Goal: Task Accomplishment & Management: Manage account settings

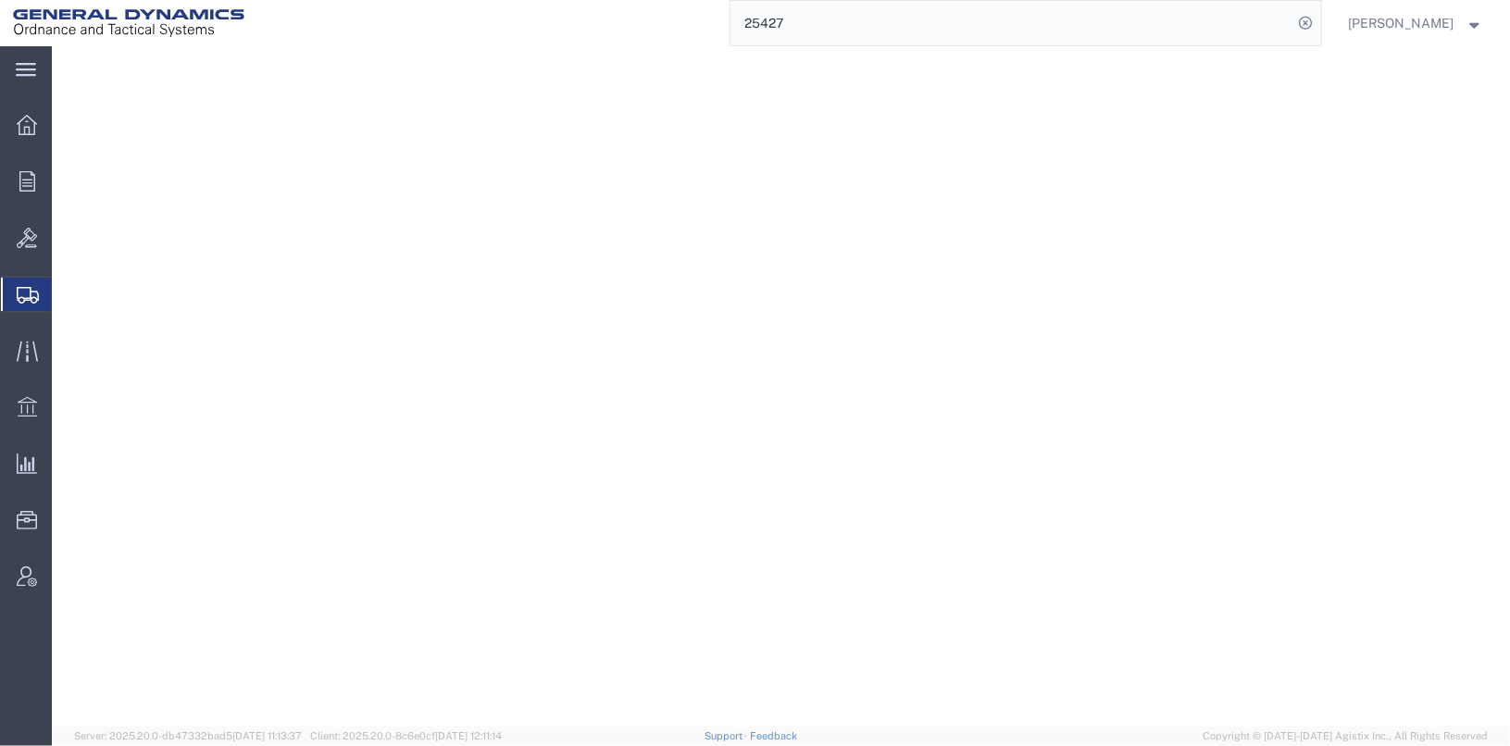
select select "1"
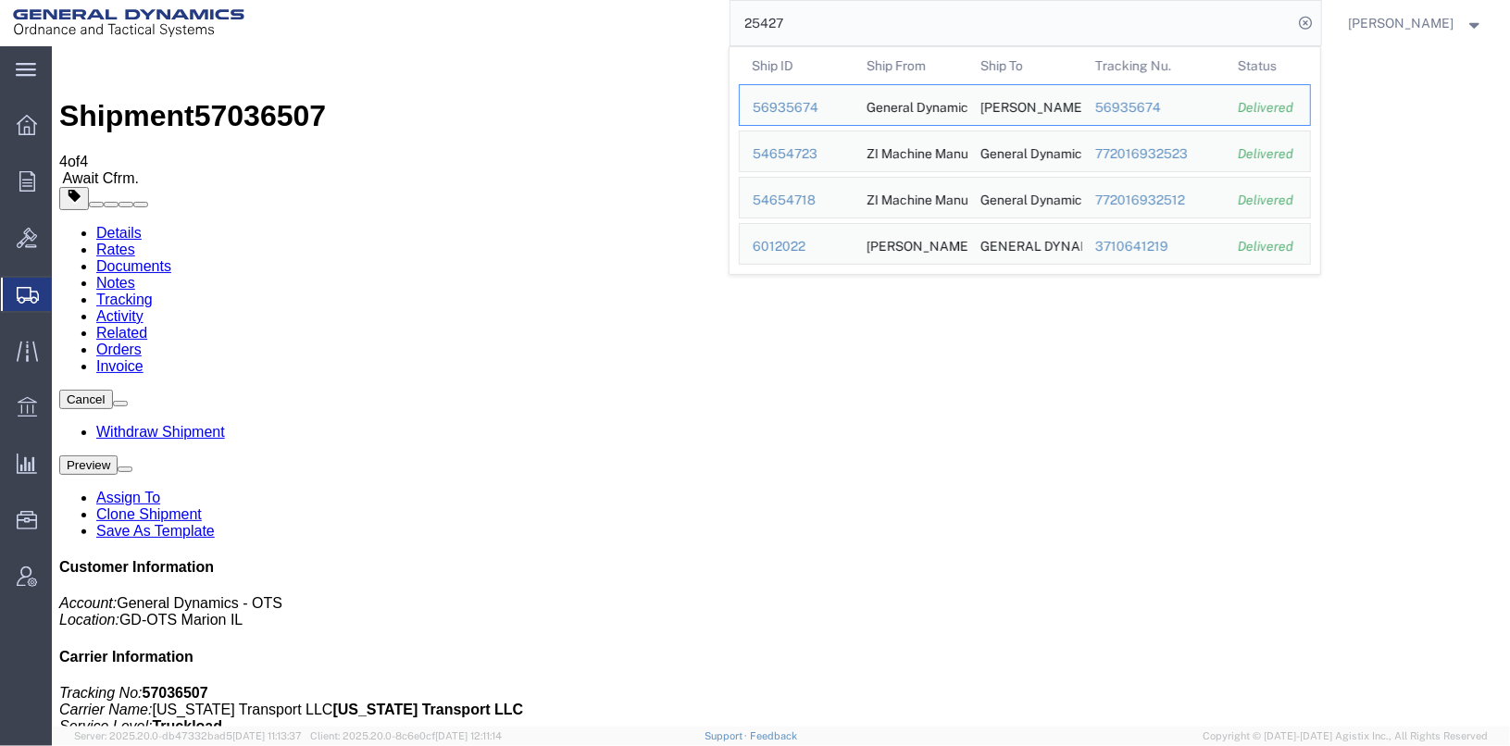
click at [847, 25] on input "25427" at bounding box center [1011, 23] width 563 height 44
drag, startPoint x: 847, startPoint y: 25, endPoint x: 640, endPoint y: 22, distance: 206.4
click at [640, 22] on div "25427 Ship ID Ship From Ship To Tracking Nu. Status Ship ID 56935674 Ship From …" at bounding box center [789, 23] width 1064 height 46
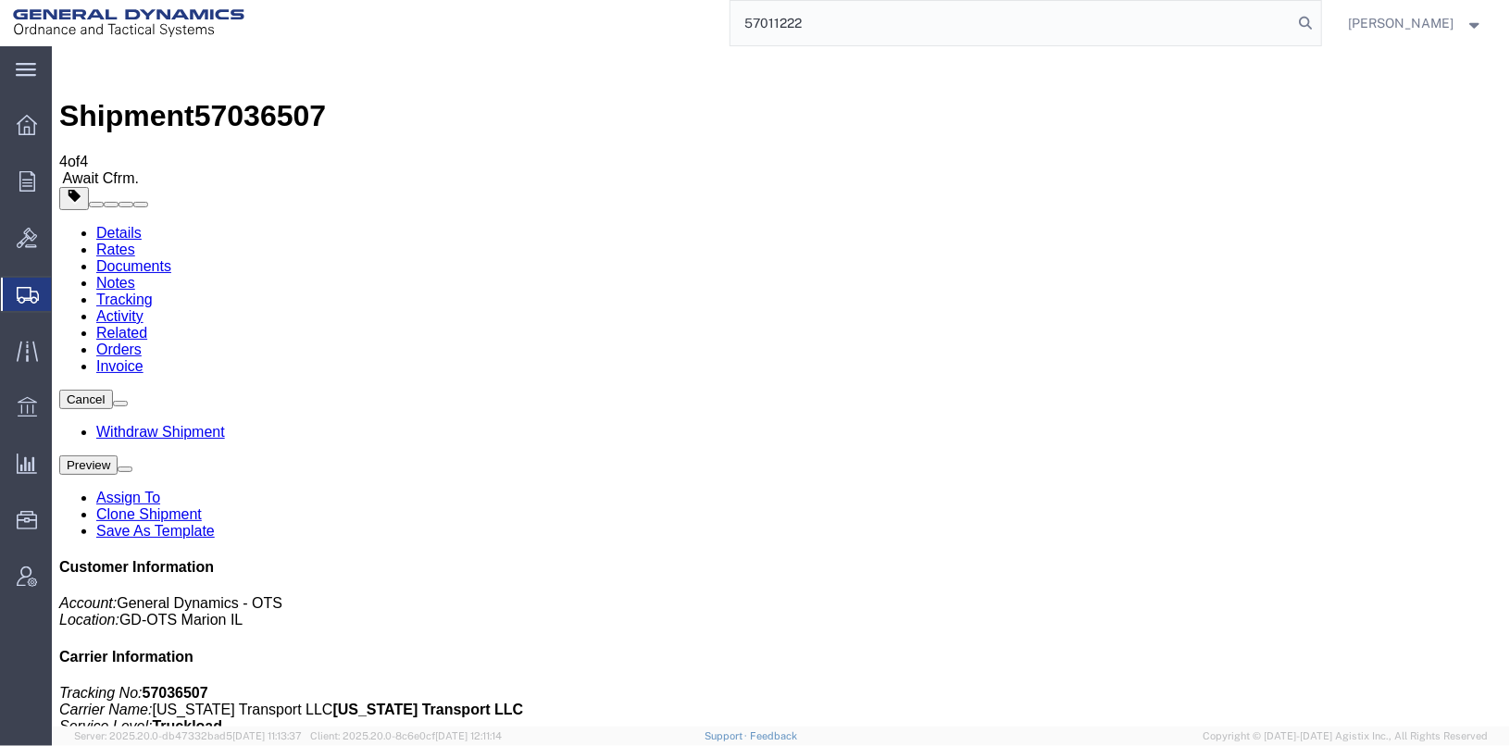
type input "57011222"
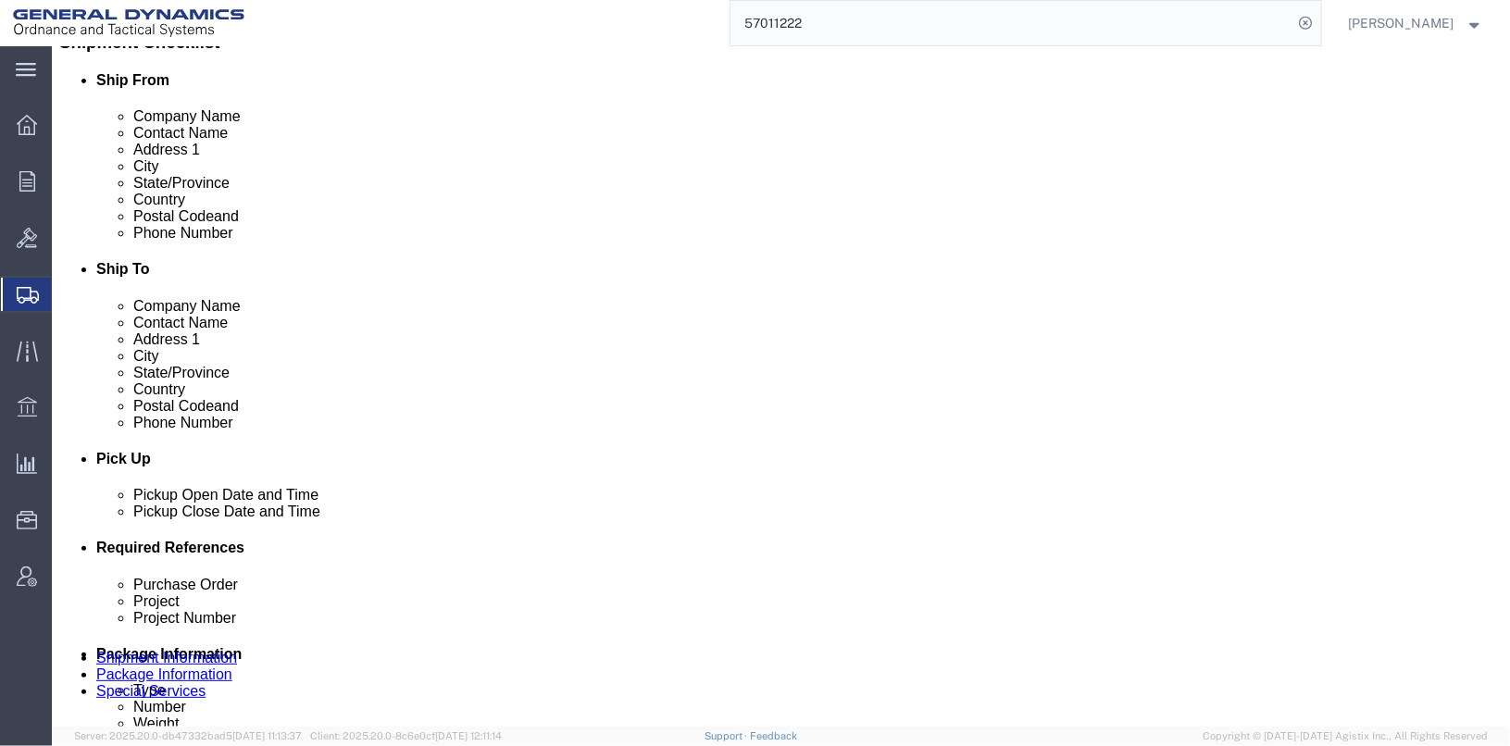
scroll to position [648, 0]
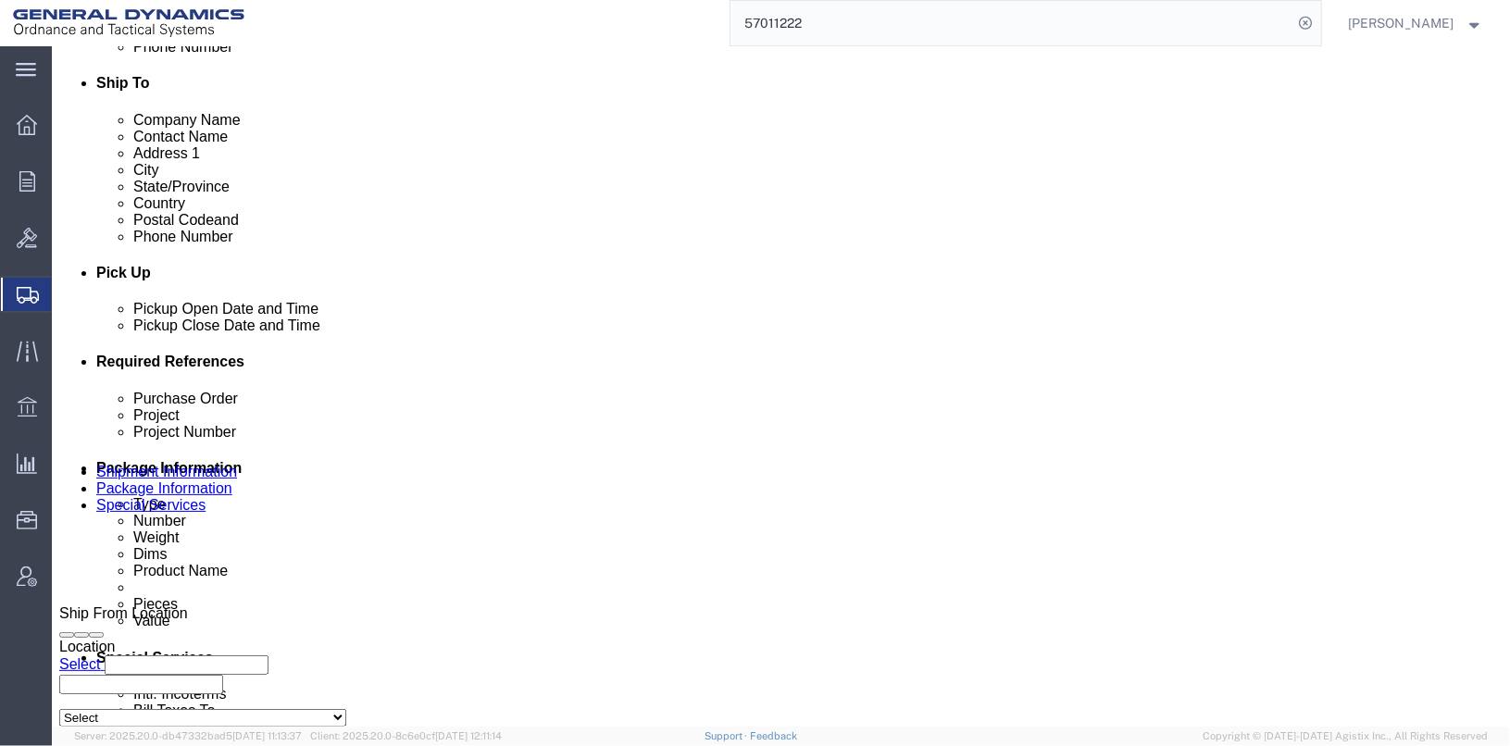
click input "TRK- TRL-"
click input "TRK-245013 TRL-"
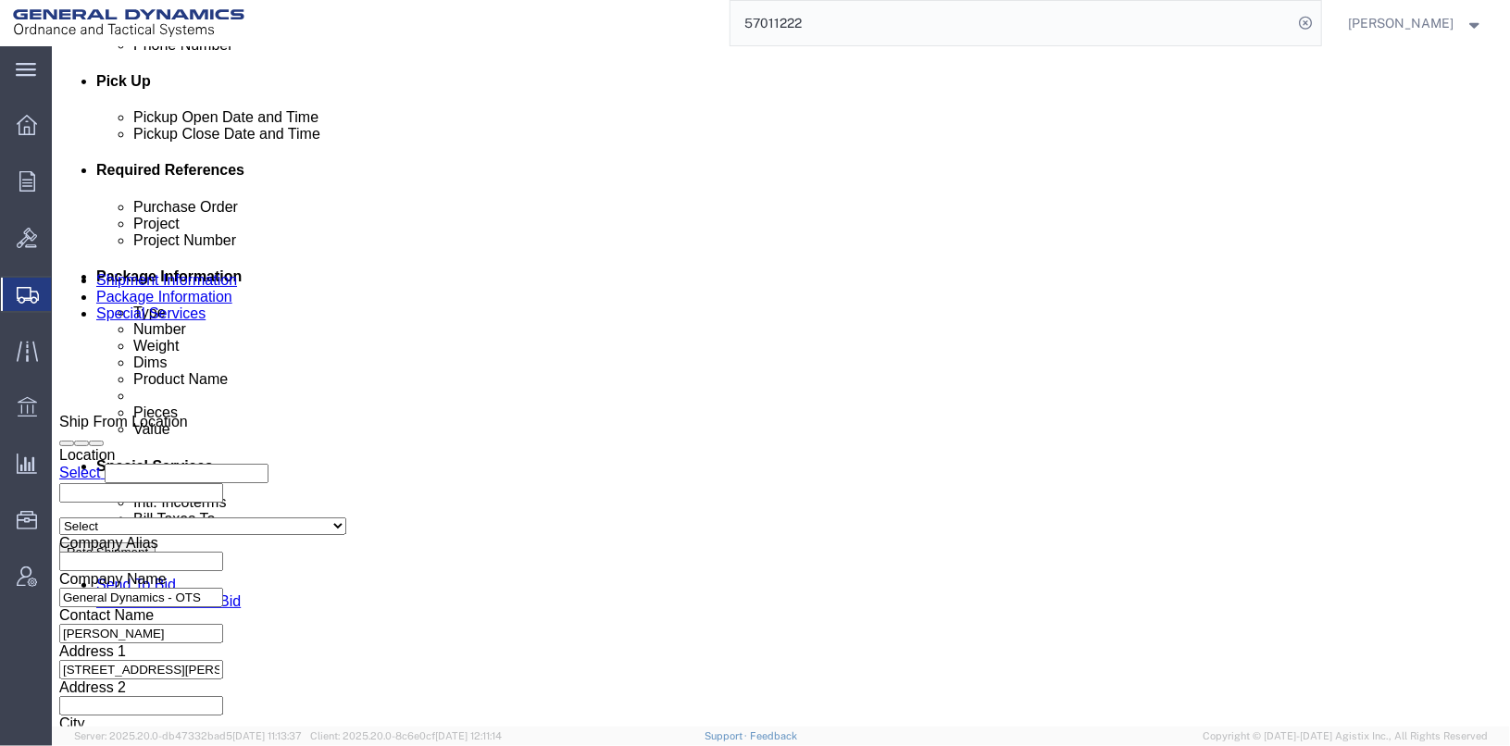
scroll to position [955, 0]
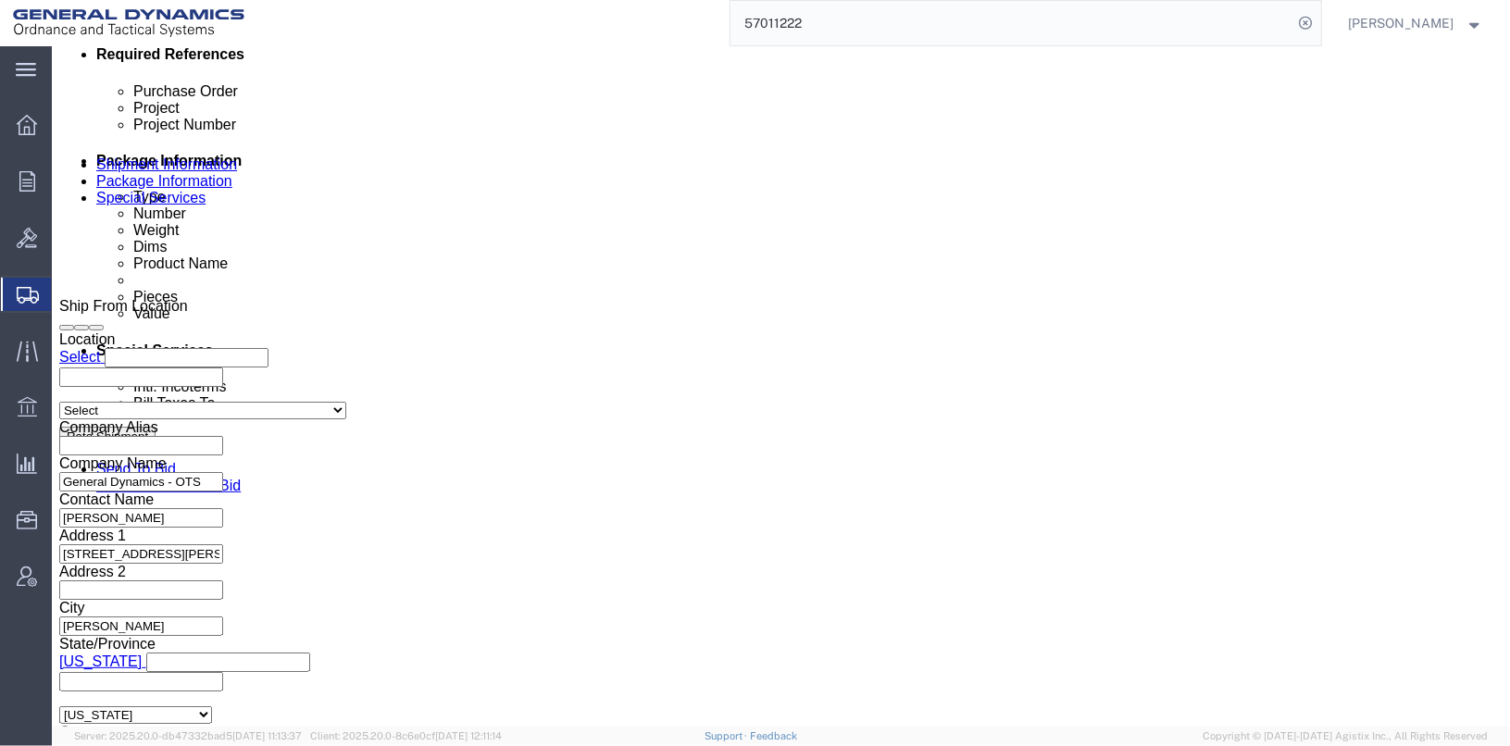
type input "TRK-245013 TRL-194227"
click button "Continue"
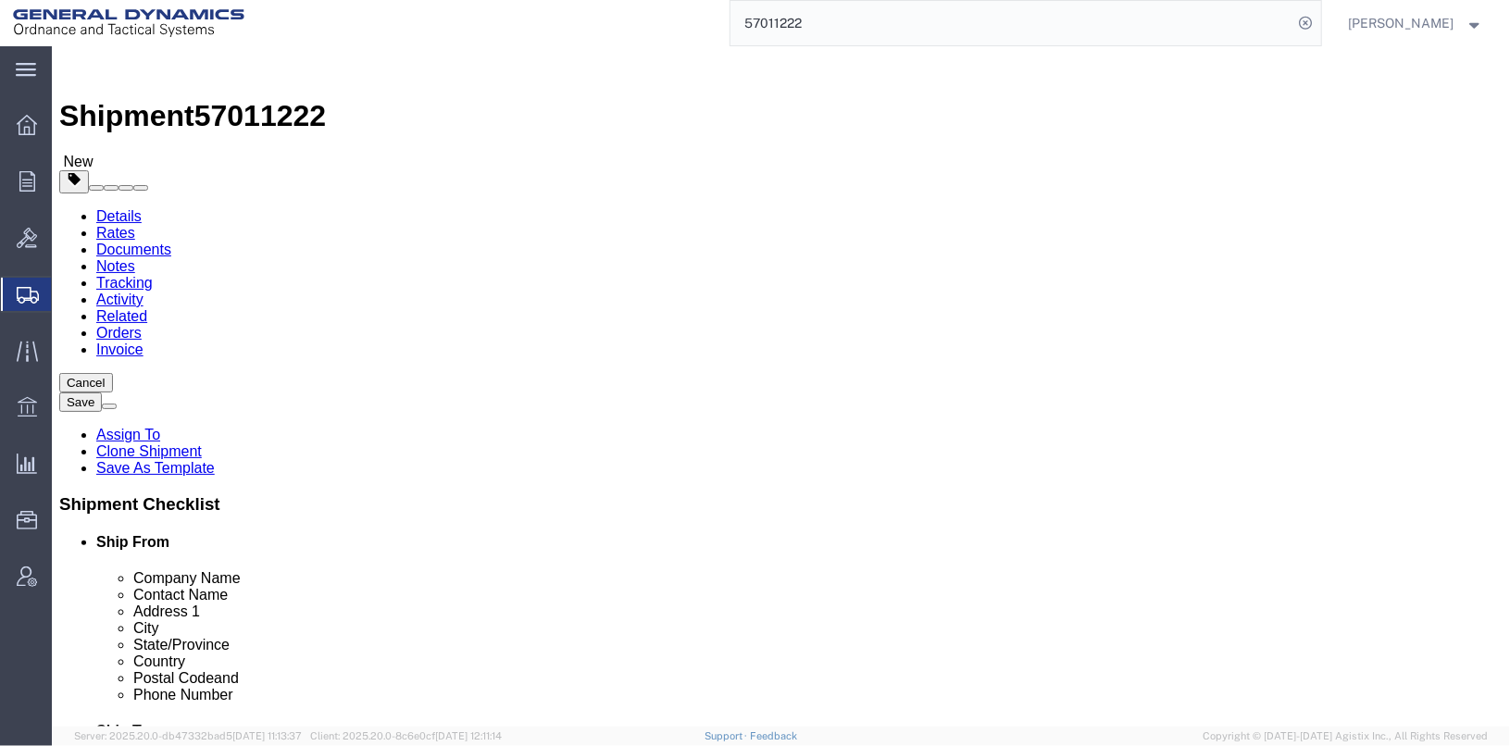
click dd "60.00 Each"
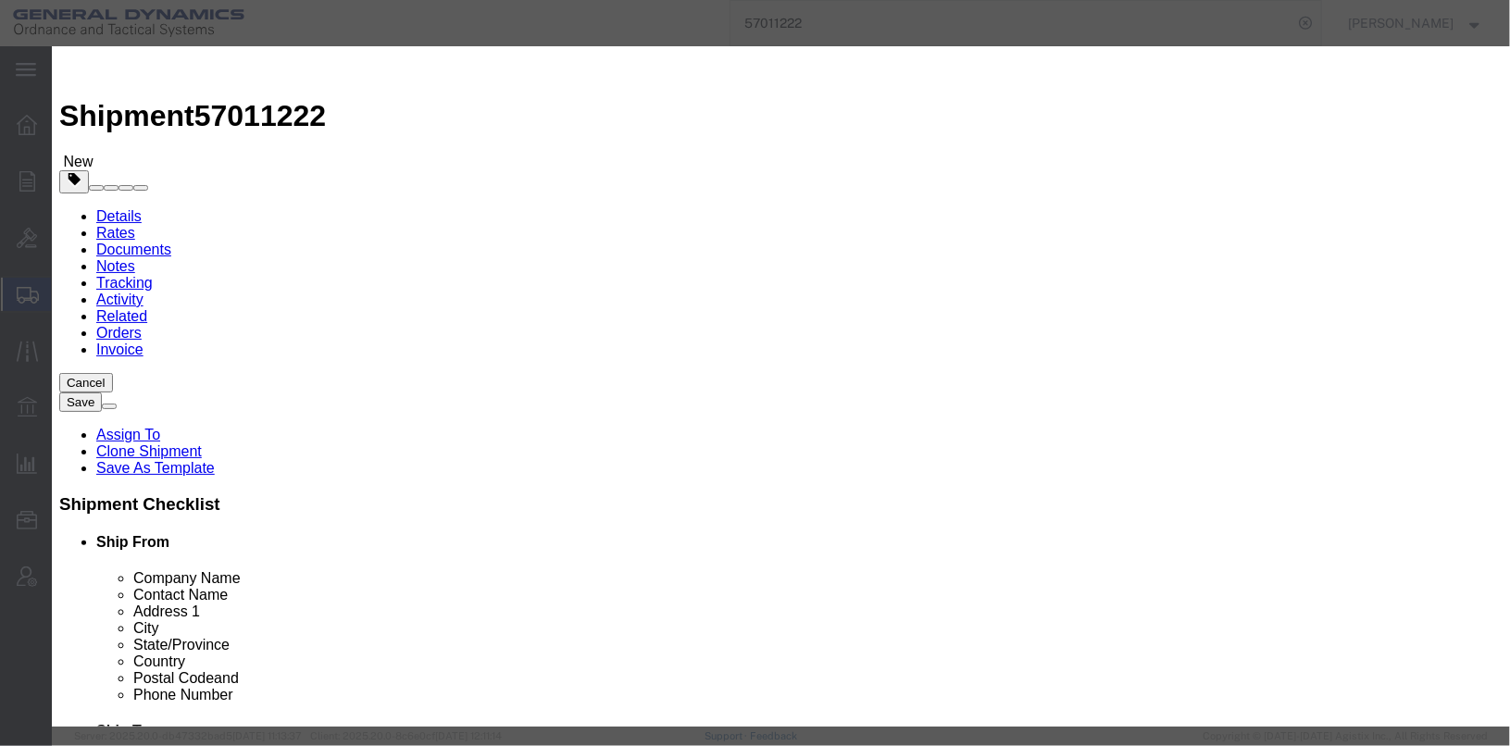
scroll to position [462, 0]
click button "Save & Close"
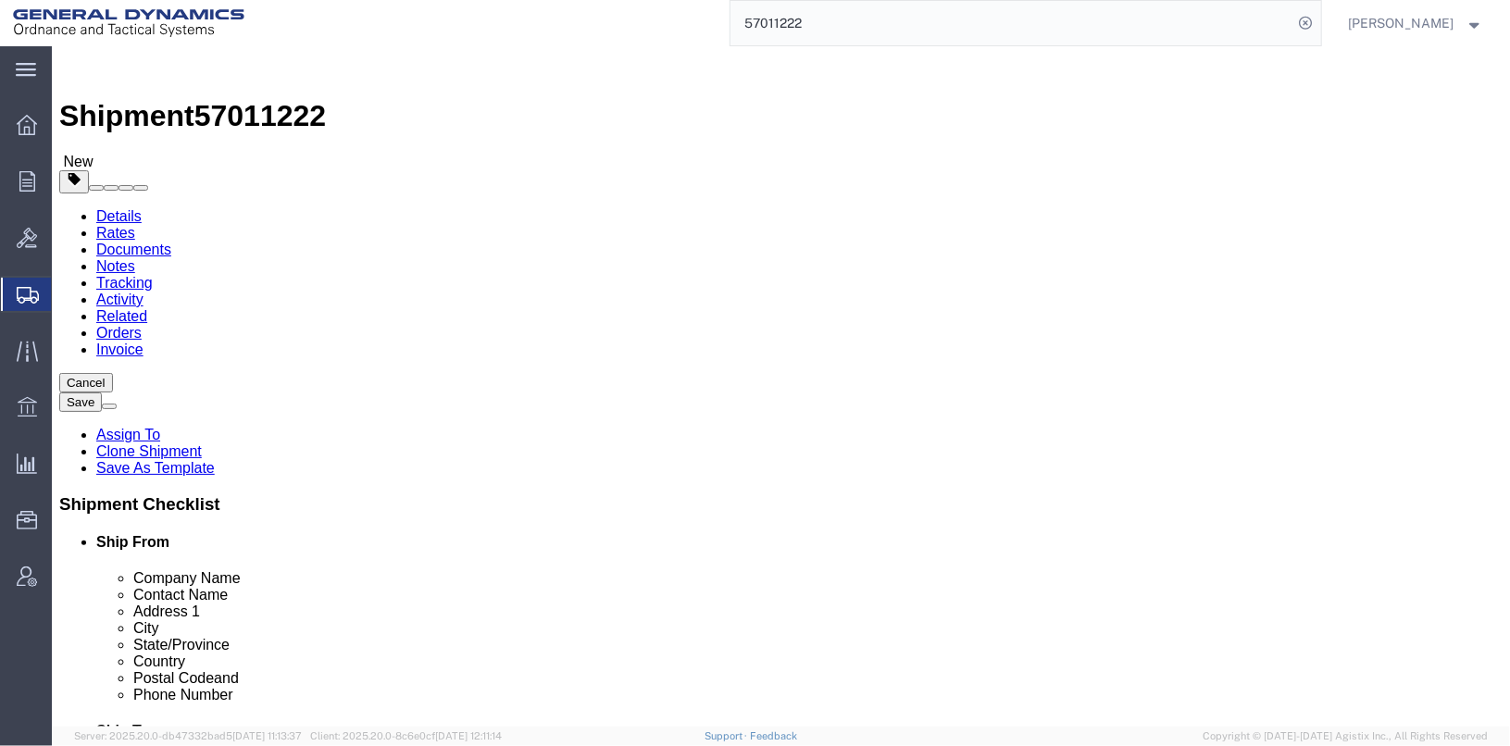
click icon
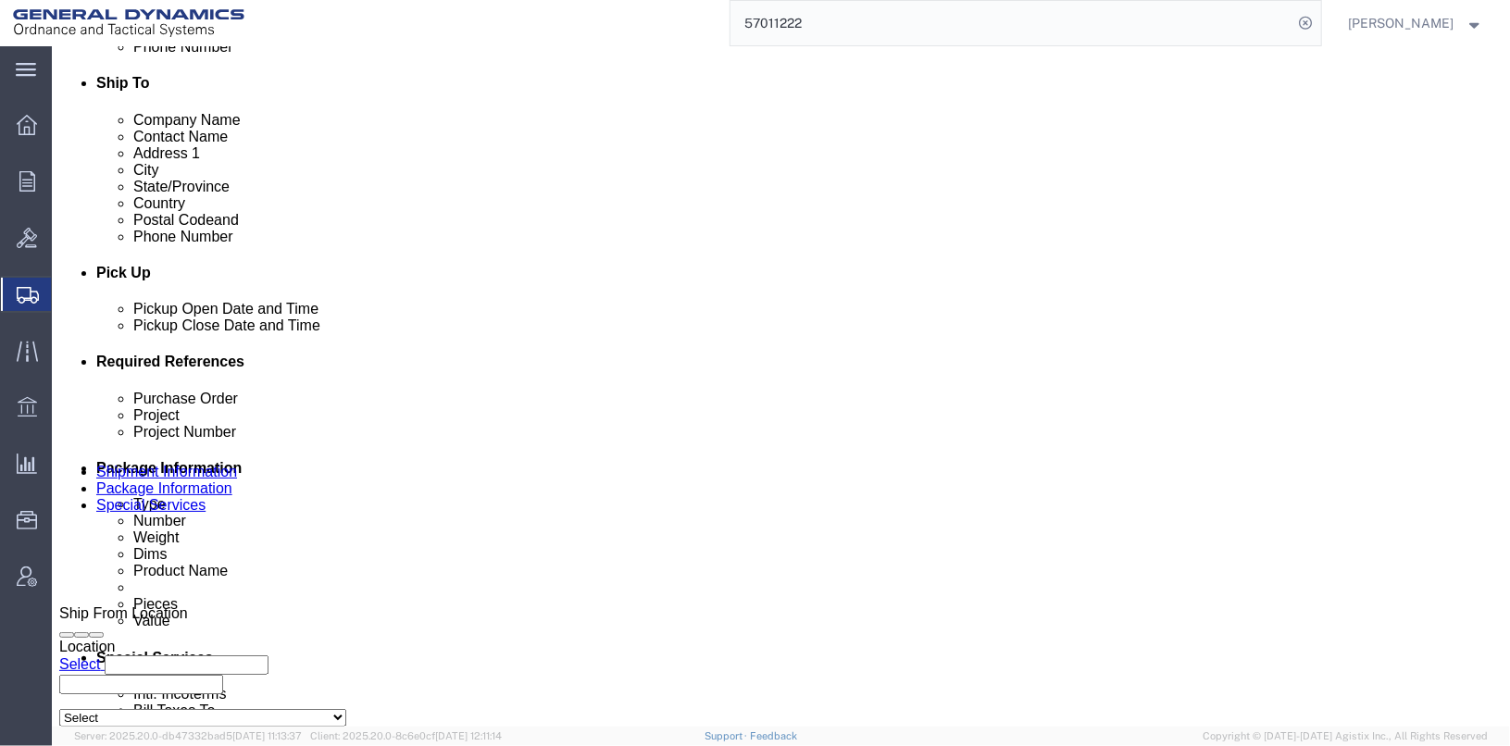
scroll to position [648, 0]
click button "Rate Shipment"
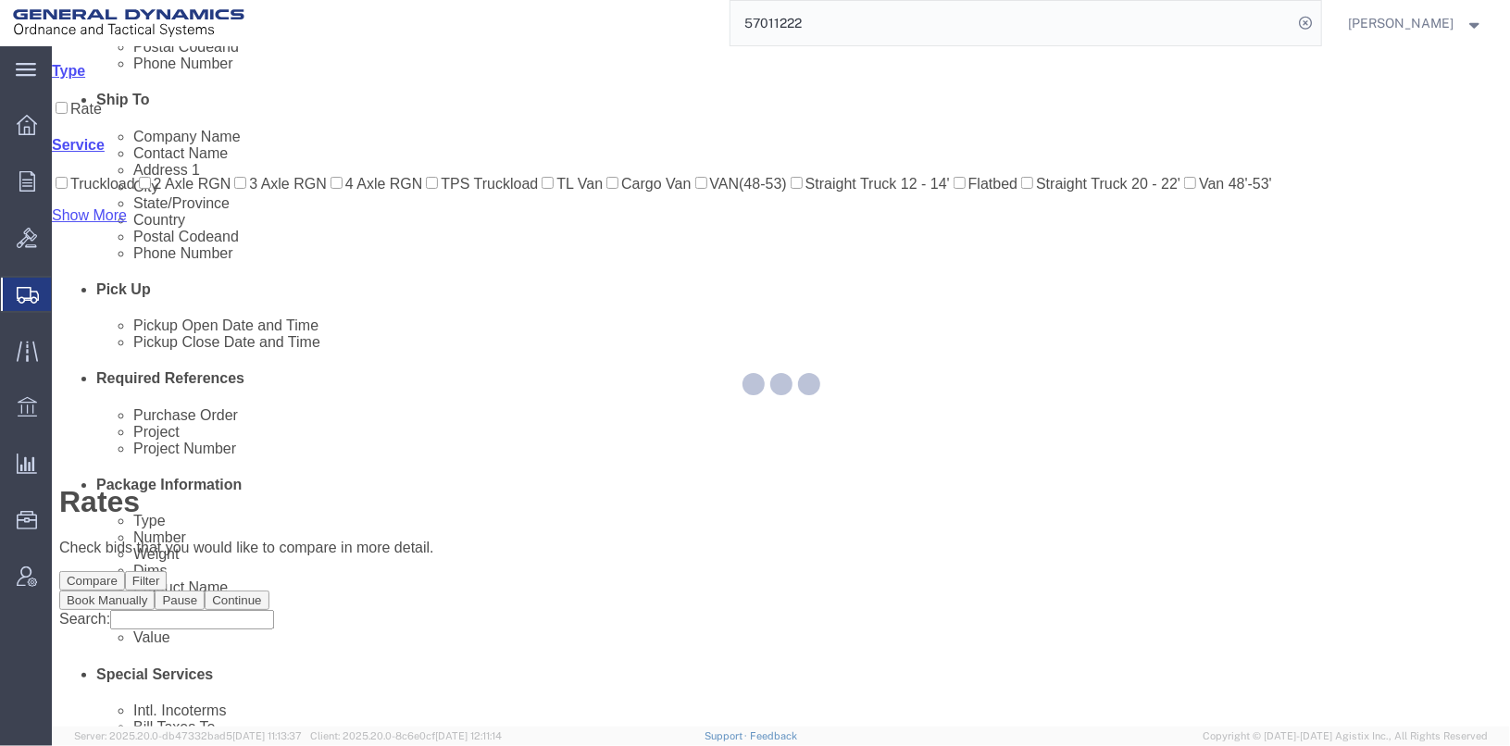
scroll to position [26, 0]
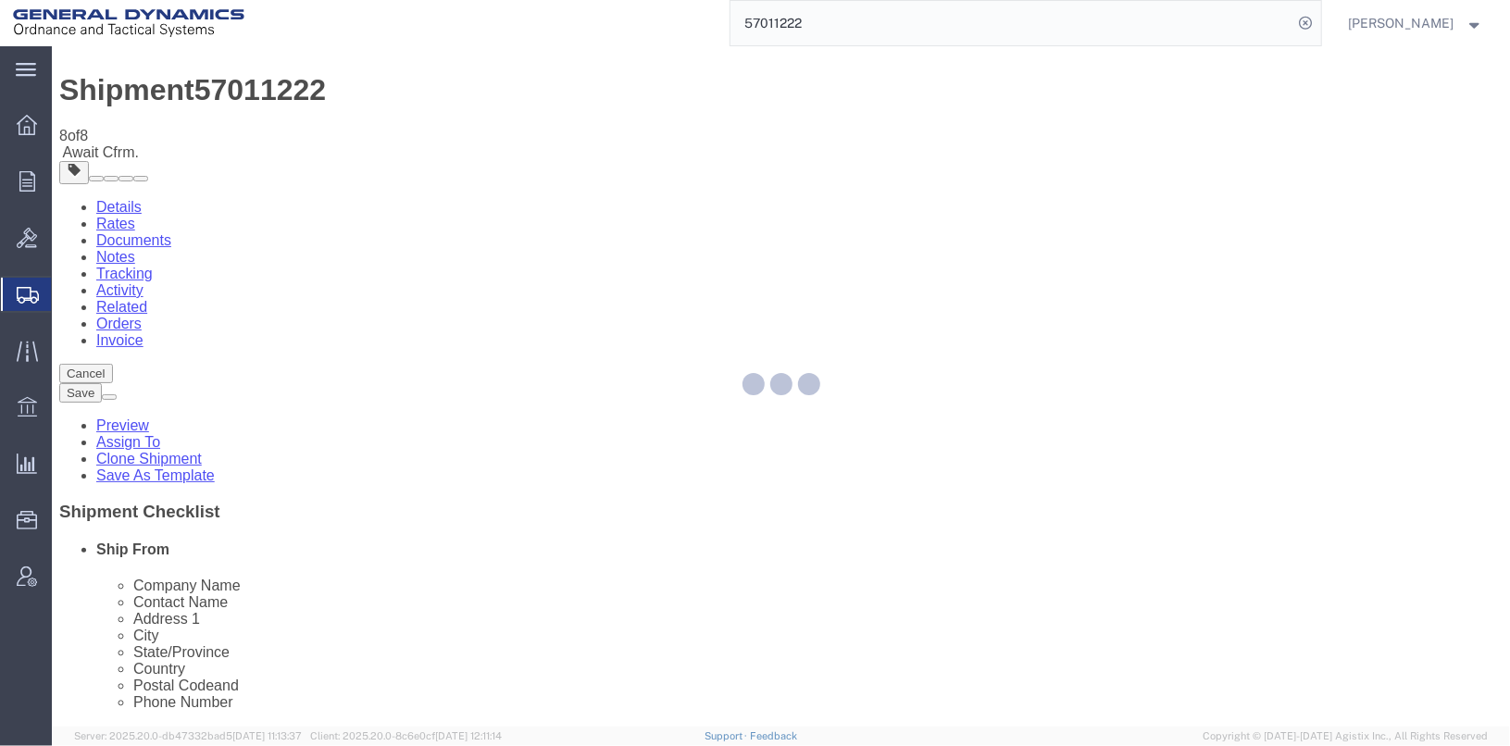
scroll to position [0, 0]
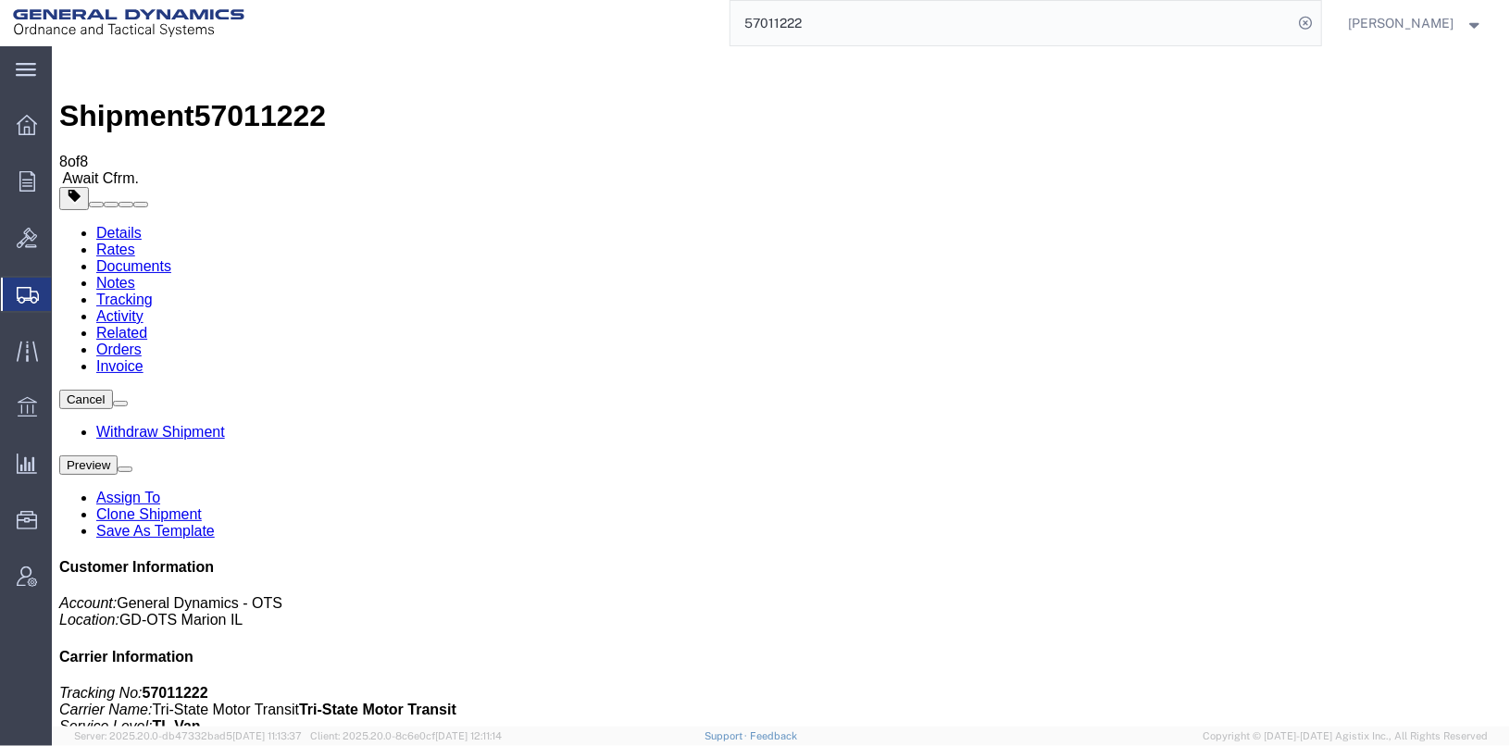
checkbox input "true"
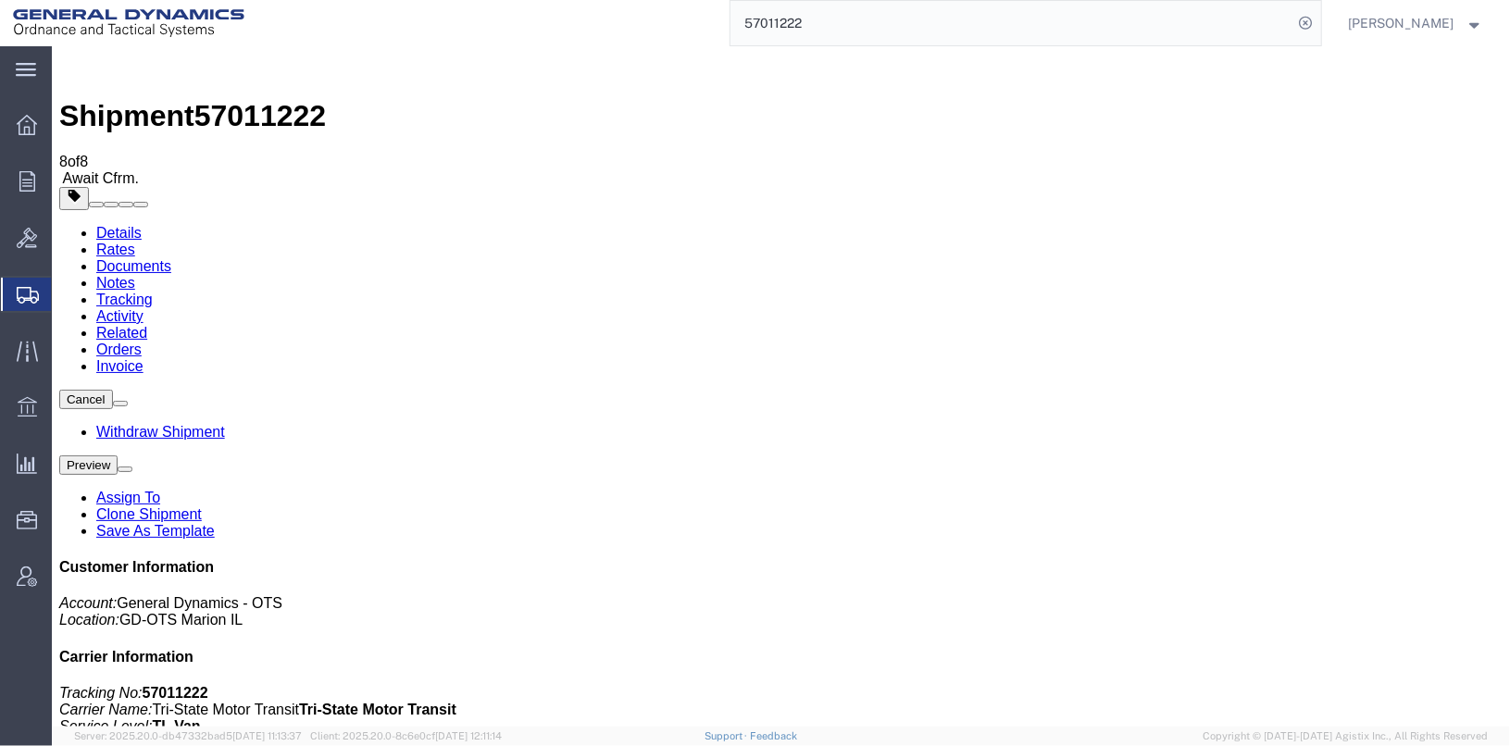
select select "2"
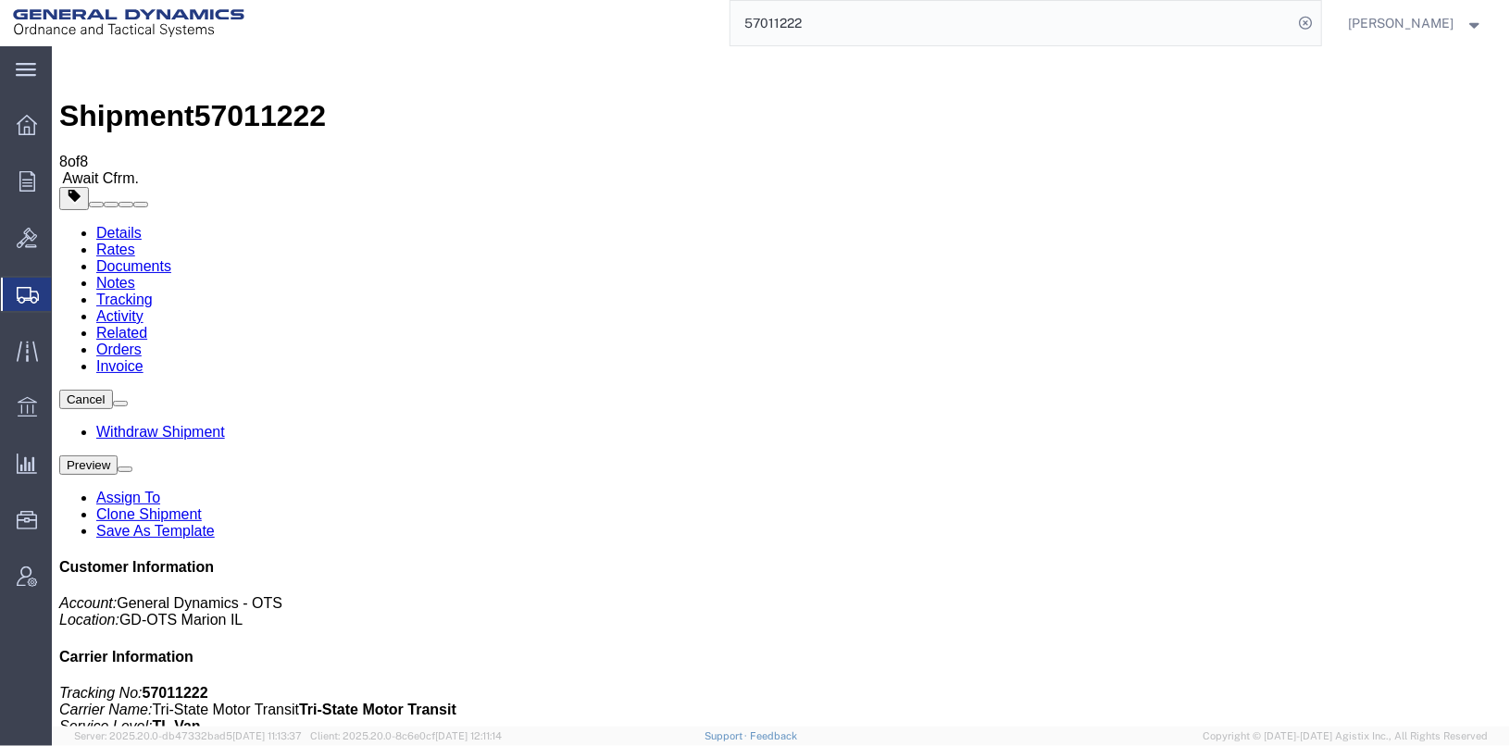
select select "2"
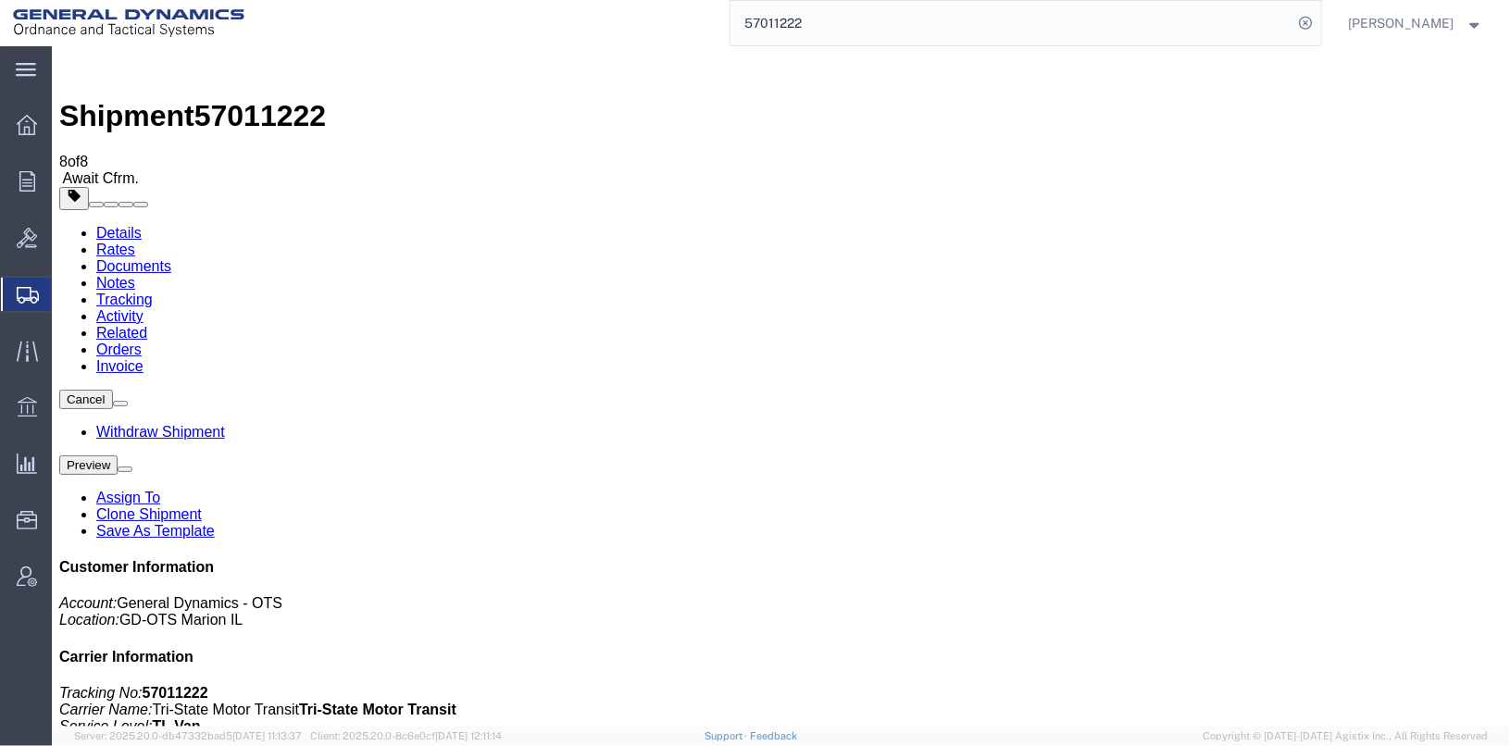
checkbox input "false"
